Goal: Book appointment/travel/reservation

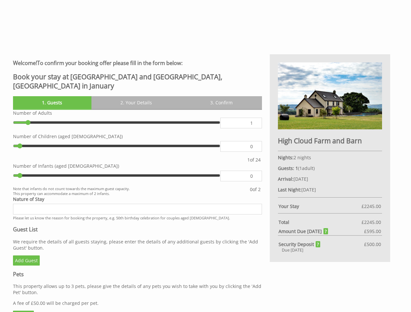
scroll to position [195, 0]
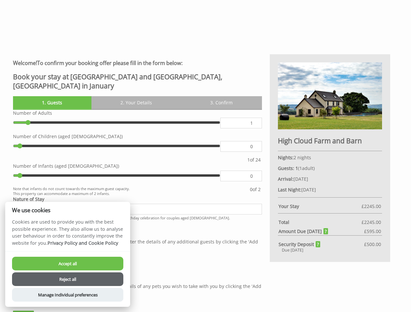
click at [205, 163] on label "Number of Infants (aged [DEMOGRAPHIC_DATA])" at bounding box center [137, 166] width 249 height 6
click at [220, 152] on input "0" at bounding box center [240, 146] width 41 height 11
click at [52, 96] on link "1. Guests" at bounding box center [52, 102] width 78 height 13
click at [136, 96] on link "2. Your Details" at bounding box center [136, 102] width 90 height 13
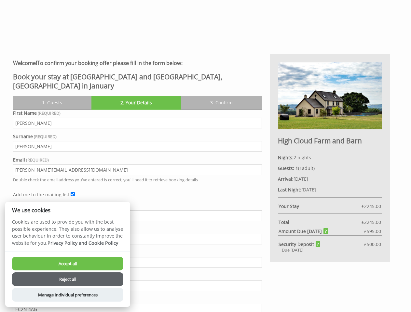
click at [221, 96] on link "3. Confirm" at bounding box center [221, 102] width 81 height 13
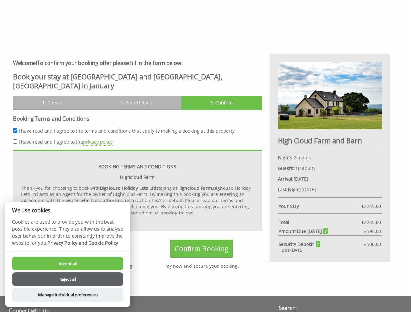
click at [68, 264] on button "Accept all" at bounding box center [67, 264] width 111 height 14
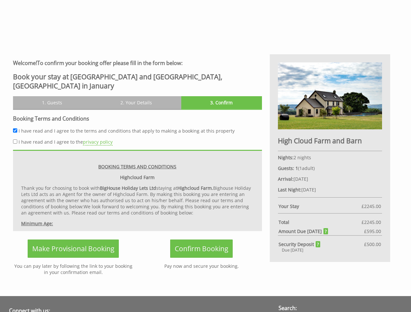
click at [68, 281] on button "Reject all" at bounding box center [67, 288] width 111 height 14
